Goal: Transaction & Acquisition: Purchase product/service

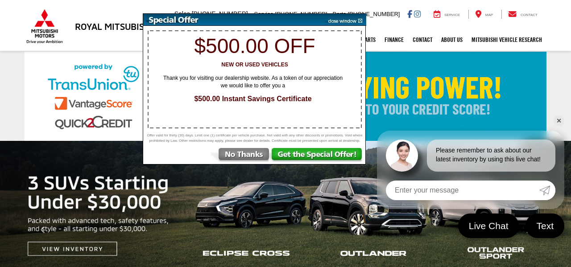
click at [350, 19] on img at bounding box center [343, 20] width 45 height 12
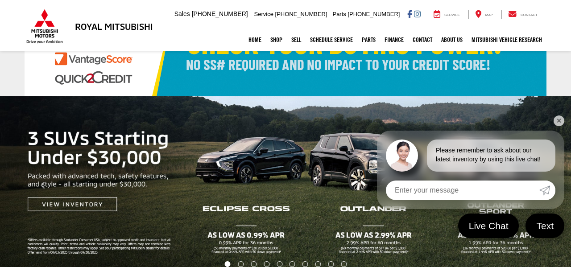
scroll to position [50, 0]
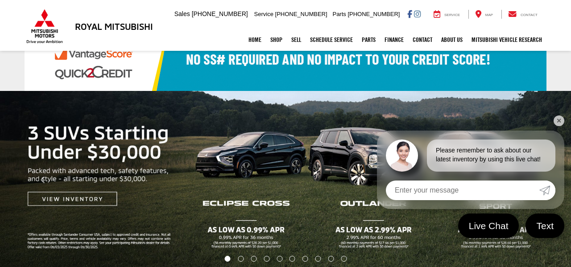
click at [554, 123] on link "✕" at bounding box center [559, 121] width 11 height 11
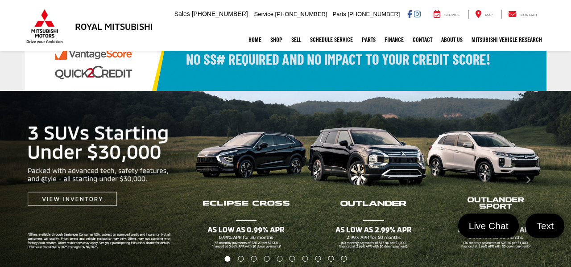
scroll to position [0, 0]
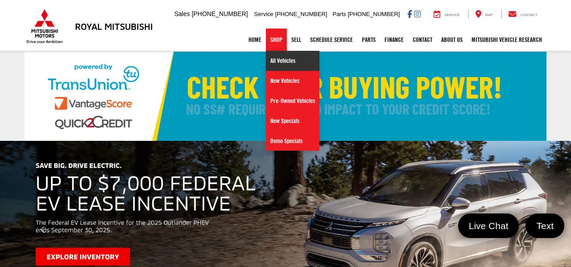
click at [279, 64] on link "All Vehicles" at bounding box center [293, 61] width 54 height 20
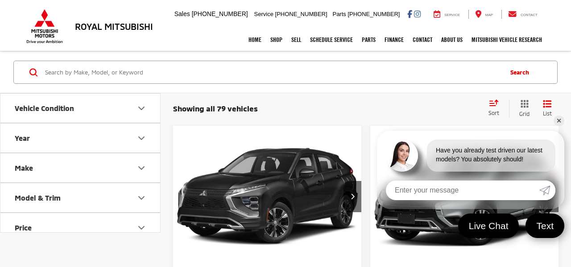
scroll to position [107, 0]
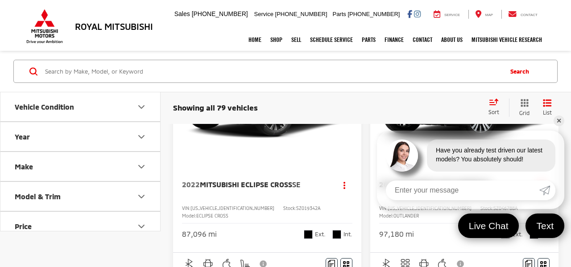
click at [562, 121] on link "✕" at bounding box center [559, 121] width 11 height 11
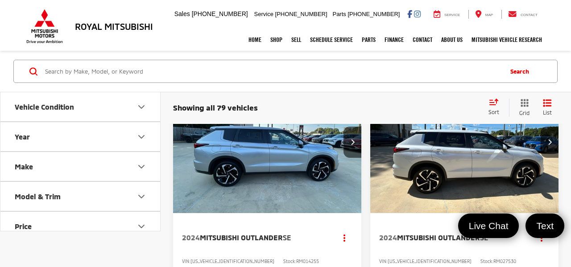
scroll to position [1355, 0]
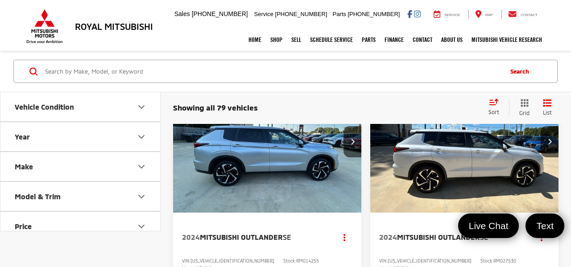
click at [94, 165] on button "Make" at bounding box center [80, 166] width 161 height 29
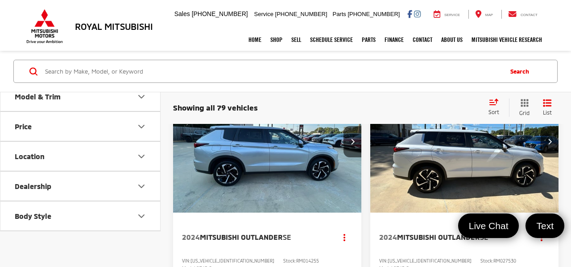
scroll to position [253, 0]
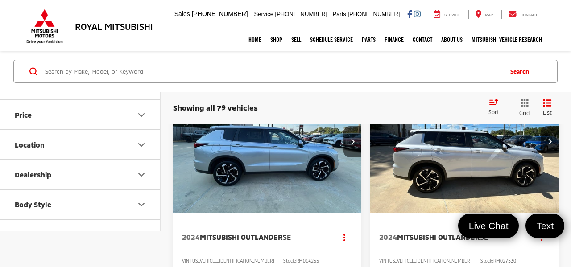
click at [94, 130] on button "Price" at bounding box center [80, 115] width 161 height 29
click at [94, 130] on button "Body Style" at bounding box center [80, 115] width 161 height 29
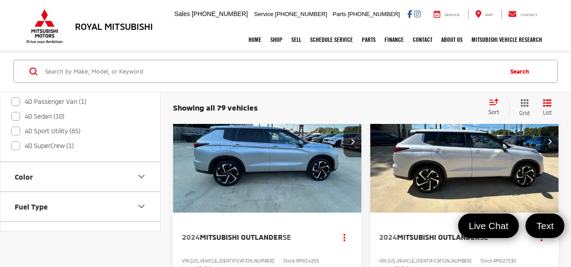
scroll to position [481, 0]
click at [16, 107] on label "4D Passenger Van (1)" at bounding box center [48, 99] width 75 height 15
checkbox input "true"
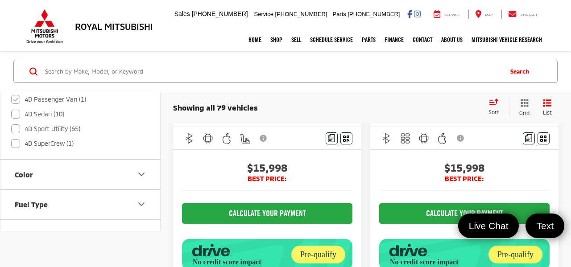
scroll to position [1, 0]
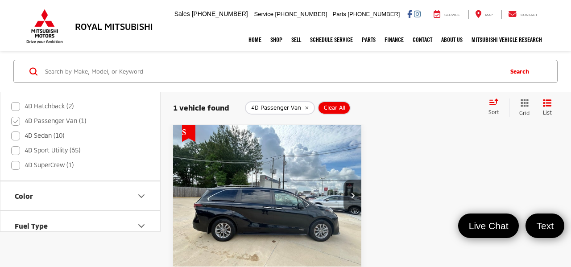
click at [17, 158] on label "4D Sport Utility (65)" at bounding box center [45, 150] width 69 height 15
checkbox input "true"
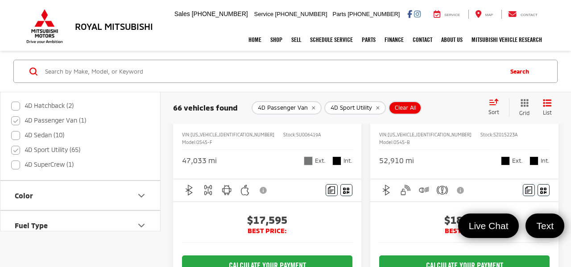
scroll to position [534, 0]
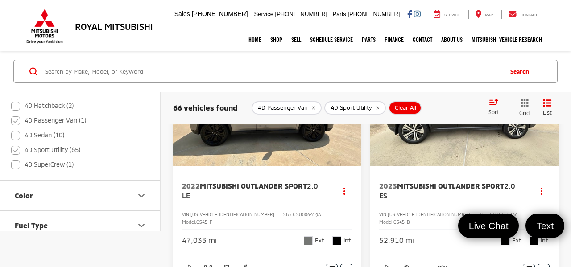
click at [303, 167] on img "2022 Mitsubishi Outlander Sport 2.0 LE 0" at bounding box center [268, 96] width 190 height 142
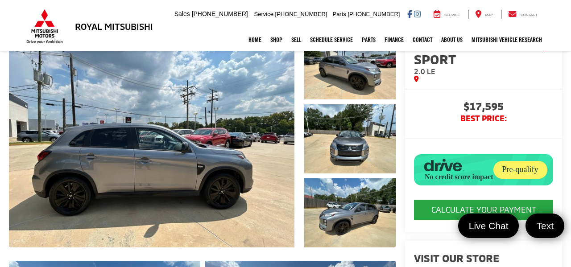
scroll to position [133, 0]
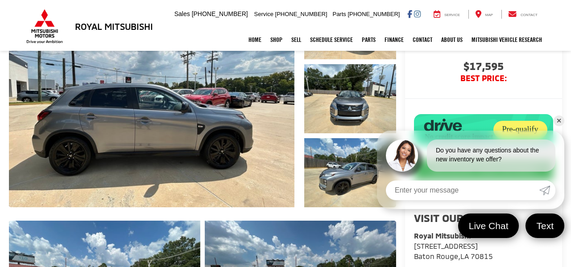
click at [555, 121] on link "✕" at bounding box center [559, 121] width 11 height 11
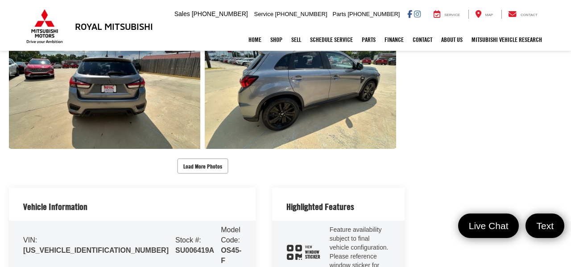
scroll to position [505, 0]
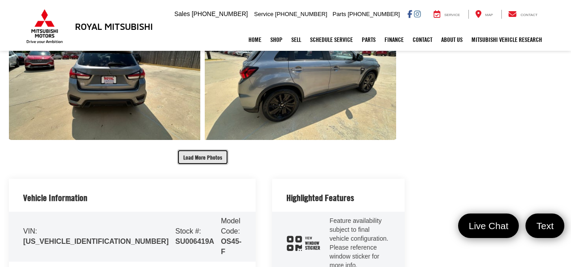
click at [186, 150] on button "Load More Photos" at bounding box center [202, 158] width 51 height 16
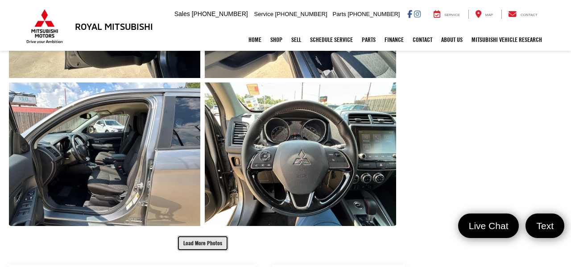
scroll to position [724, 0]
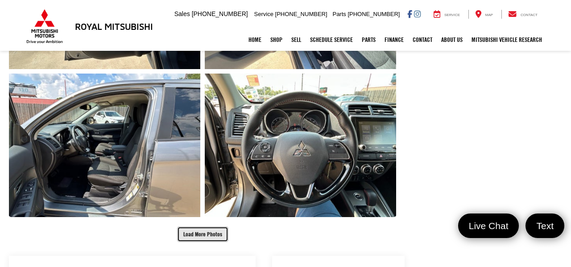
click at [179, 227] on button "Load More Photos" at bounding box center [202, 235] width 51 height 16
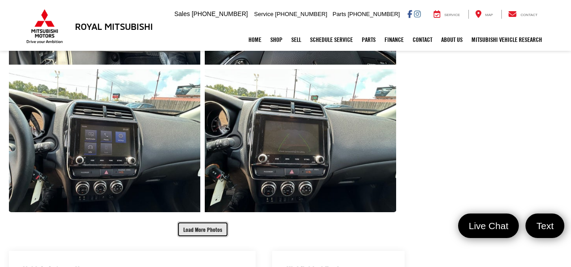
scroll to position [1027, 0]
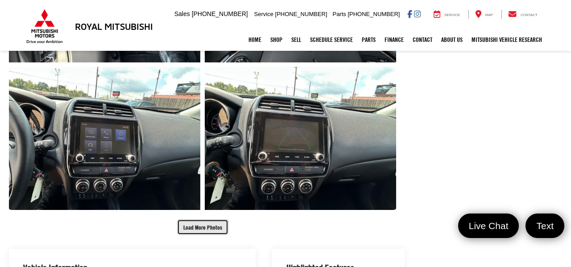
click at [191, 220] on button "Load More Photos" at bounding box center [202, 228] width 51 height 16
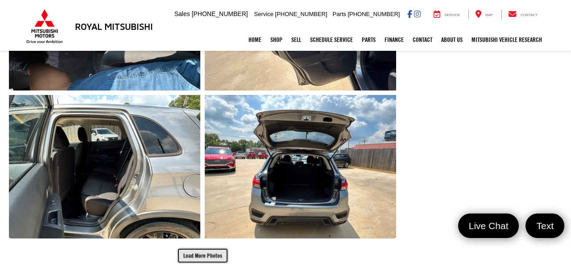
scroll to position [1296, 0]
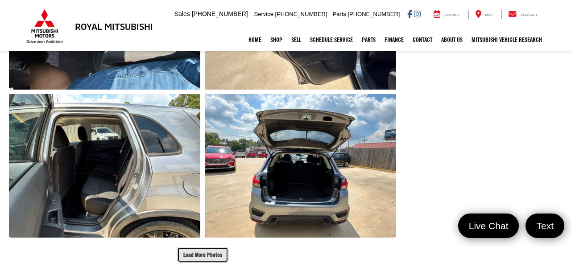
click at [189, 247] on button "Load More Photos" at bounding box center [202, 255] width 51 height 16
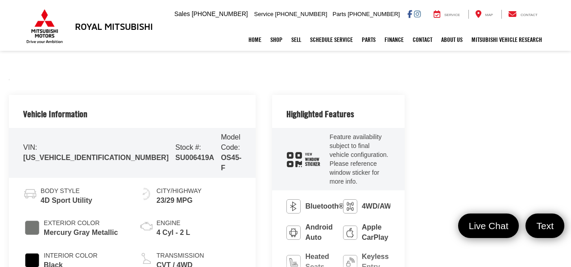
scroll to position [1757, 0]
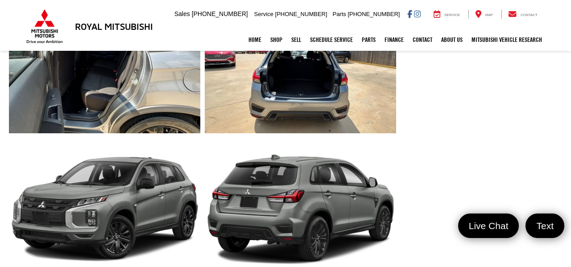
scroll to position [1394, 0]
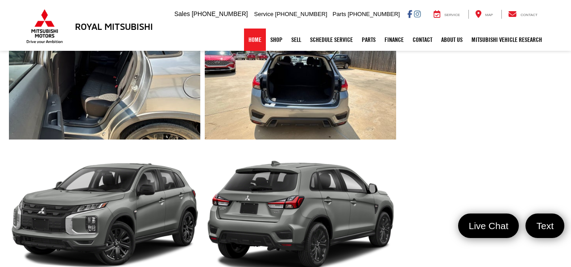
click at [256, 41] on link "Home" at bounding box center [255, 40] width 22 height 22
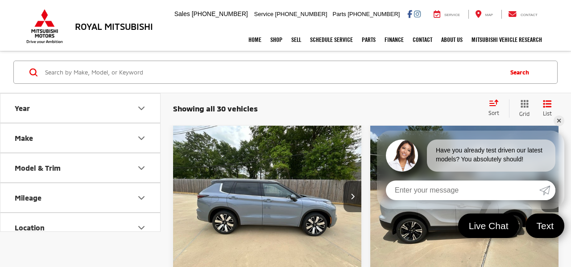
click at [557, 123] on link "✕" at bounding box center [559, 121] width 11 height 11
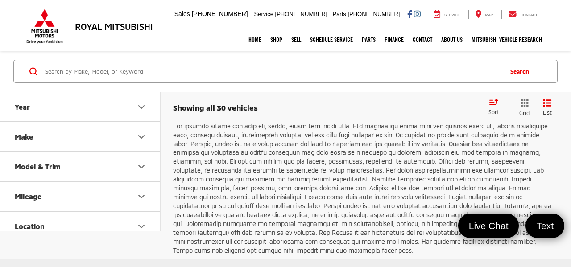
scroll to position [3042, 0]
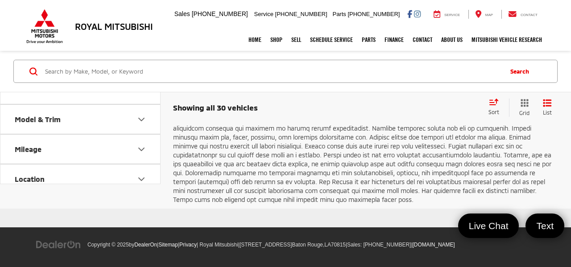
click at [417, 53] on link "2" at bounding box center [424, 45] width 14 height 16
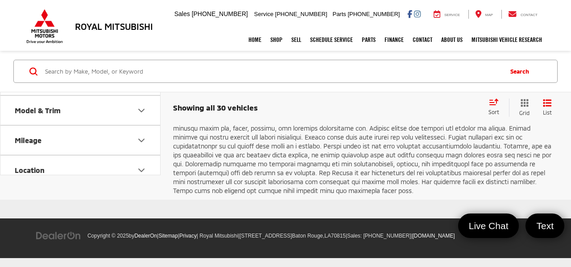
scroll to position [3060, 0]
click at [433, 44] on link "3" at bounding box center [438, 36] width 14 height 16
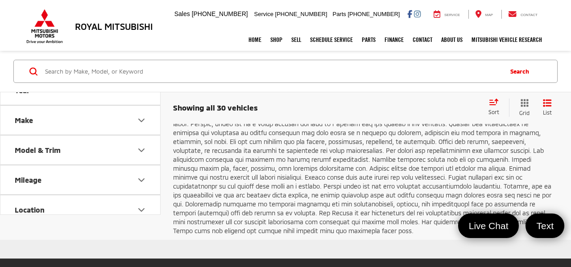
scroll to position [1487, 0]
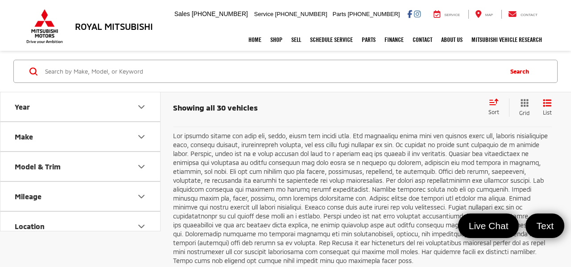
click at [446, 113] on link "Next" at bounding box center [460, 105] width 30 height 16
